Goal: Check status: Check status

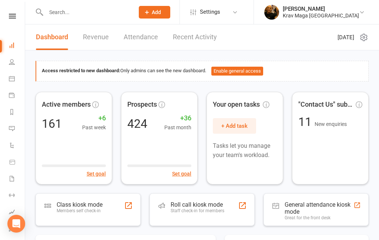
click at [96, 35] on link "Revenue" at bounding box center [96, 37] width 26 height 26
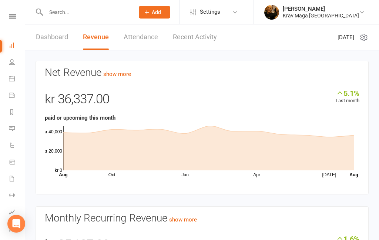
click at [61, 37] on link "Dashboard" at bounding box center [52, 37] width 32 height 26
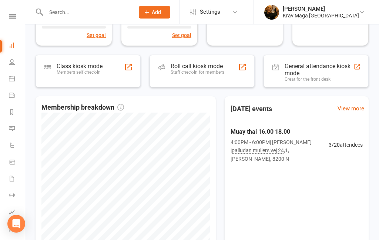
scroll to position [139, 0]
click at [284, 132] on span "Muay thai 16.00 18.00" at bounding box center [279, 131] width 98 height 10
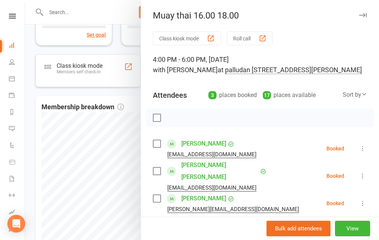
click at [30, 190] on div at bounding box center [201, 120] width 353 height 240
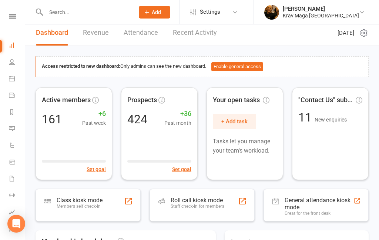
scroll to position [0, 0]
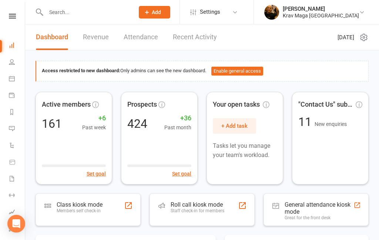
click at [99, 33] on link "Revenue" at bounding box center [96, 37] width 26 height 26
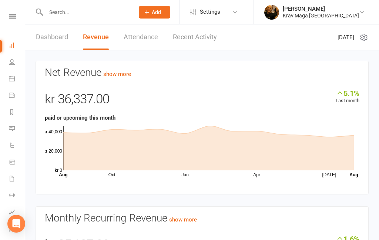
click at [54, 40] on link "Dashboard" at bounding box center [52, 37] width 32 height 26
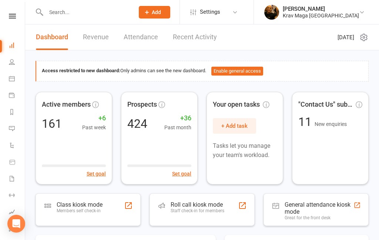
click at [238, 12] on icon at bounding box center [235, 12] width 6 height 6
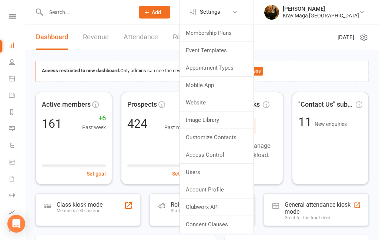
click at [365, 12] on link "[PERSON_NAME] Krav Maga Aarhus" at bounding box center [315, 12] width 103 height 15
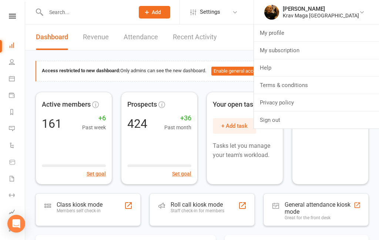
click at [302, 51] on link "My subscription" at bounding box center [316, 50] width 125 height 17
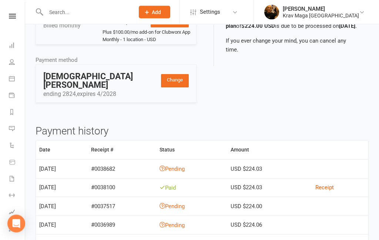
scroll to position [60, 0]
click at [198, 162] on td "Pending" at bounding box center [191, 168] width 71 height 19
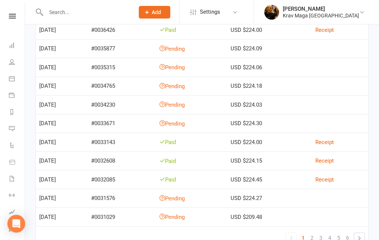
scroll to position [274, 0]
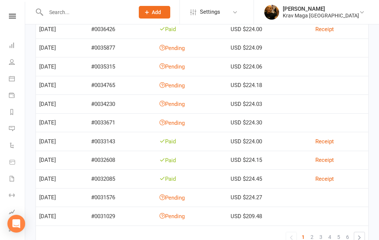
click at [311, 231] on span "2" at bounding box center [311, 236] width 3 height 10
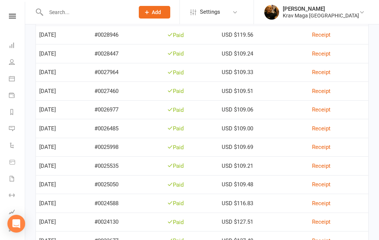
scroll to position [304, 0]
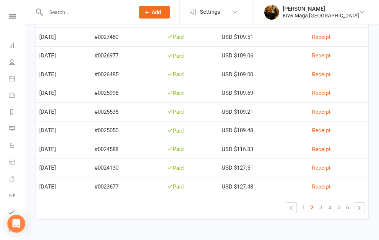
click at [300, 202] on link "1" at bounding box center [302, 207] width 9 height 10
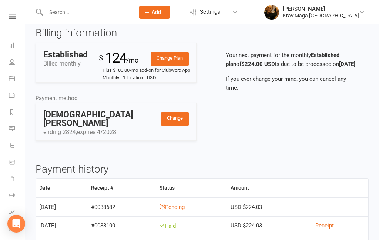
scroll to position [0, 0]
